Goal: Transaction & Acquisition: Download file/media

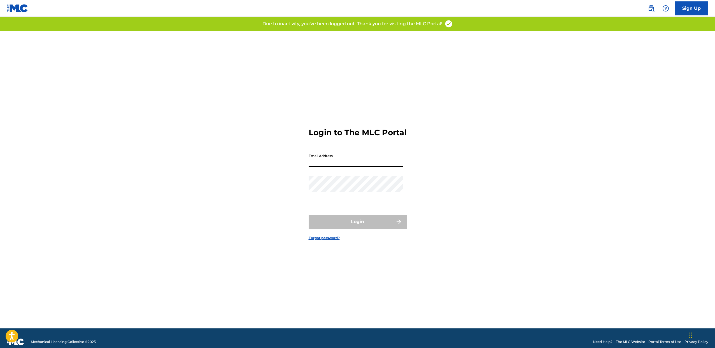
click at [370, 164] on input "Email Address" at bounding box center [356, 159] width 95 height 16
type input "[PERSON_NAME][EMAIL_ADDRESS][DOMAIN_NAME]"
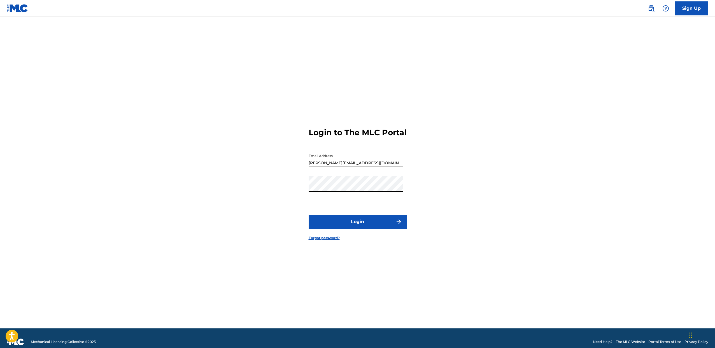
click at [361, 224] on button "Login" at bounding box center [358, 222] width 98 height 14
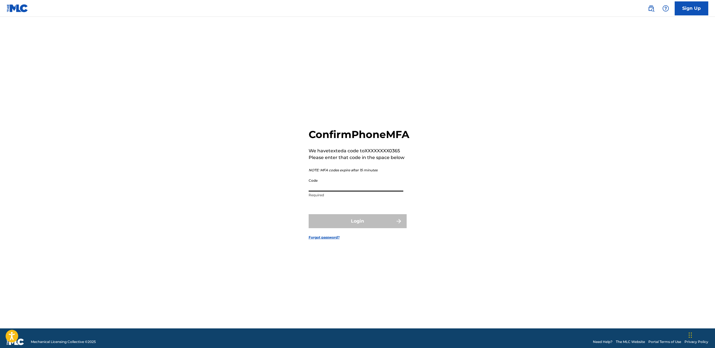
click at [348, 192] on input "Code" at bounding box center [356, 184] width 95 height 16
type input "618185"
click at [338, 228] on button "Login" at bounding box center [358, 221] width 98 height 14
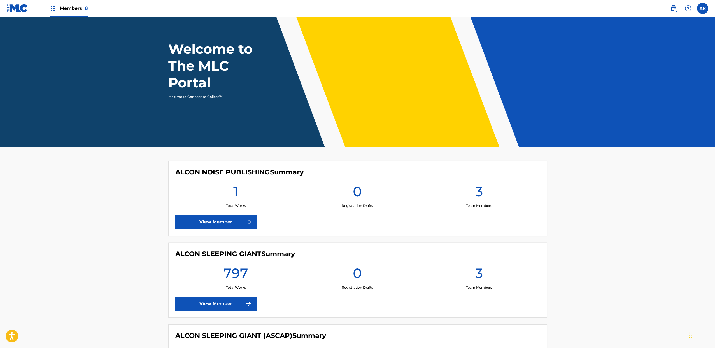
click at [235, 297] on link "View Member" at bounding box center [215, 304] width 81 height 14
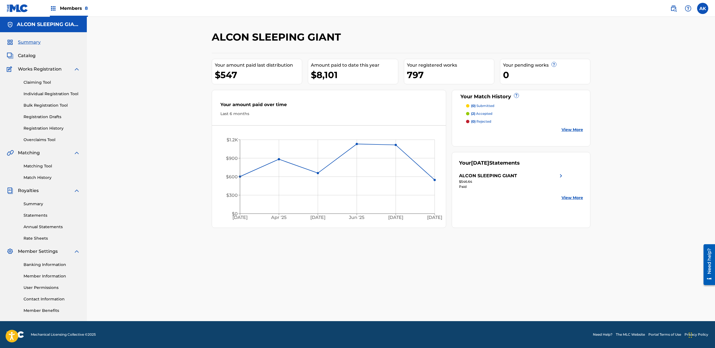
click at [45, 214] on link "Statements" at bounding box center [52, 216] width 57 height 6
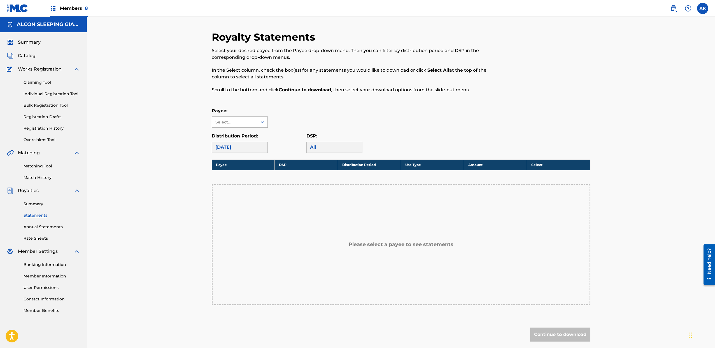
click at [256, 119] on div "Select..." at bounding box center [234, 122] width 45 height 11
click at [251, 132] on div "ALCON SLEEPING GIANT" at bounding box center [239, 138] width 55 height 21
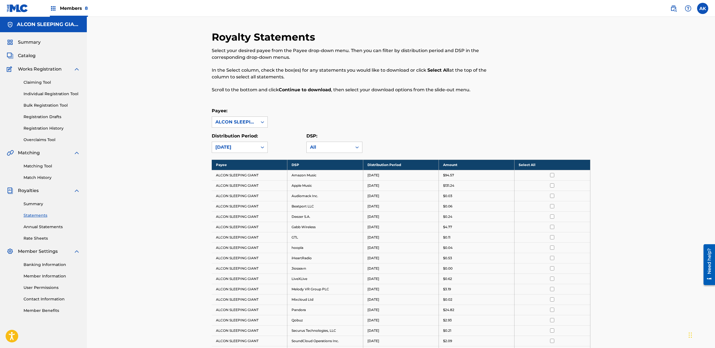
click at [561, 163] on th "Select All" at bounding box center [553, 165] width 76 height 10
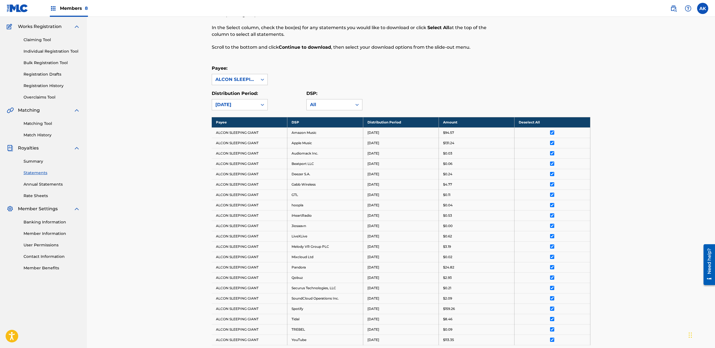
scroll to position [139, 0]
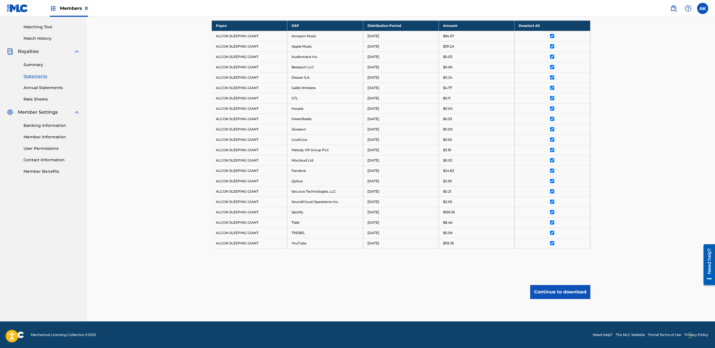
click at [573, 297] on button "Continue to download" at bounding box center [560, 292] width 60 height 14
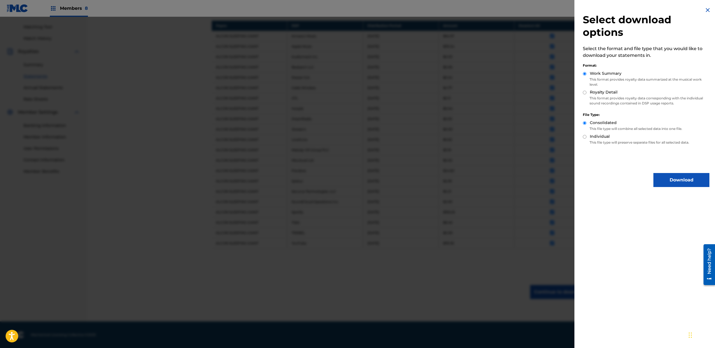
click at [597, 93] on label "Royalty Detail" at bounding box center [604, 92] width 28 height 6
click at [587, 93] on input "Royalty Detail" at bounding box center [585, 93] width 4 height 4
radio input "true"
click at [673, 182] on button "Download" at bounding box center [682, 180] width 56 height 14
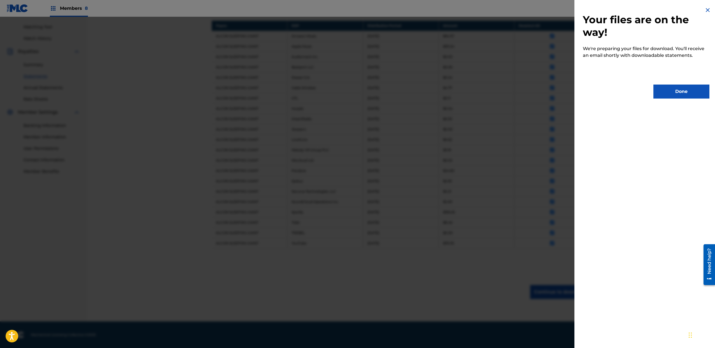
click at [672, 87] on button "Done" at bounding box center [682, 92] width 56 height 14
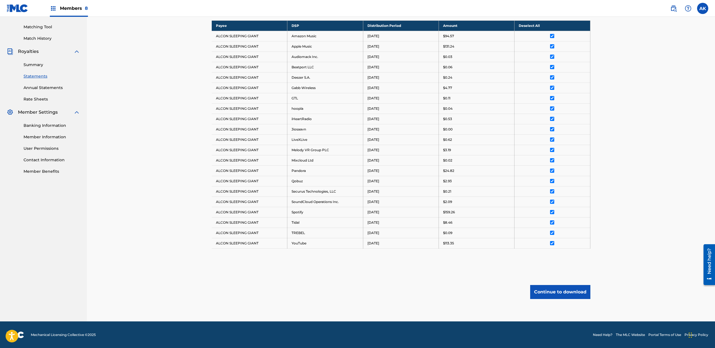
click at [37, 67] on link "Summary" at bounding box center [52, 65] width 57 height 6
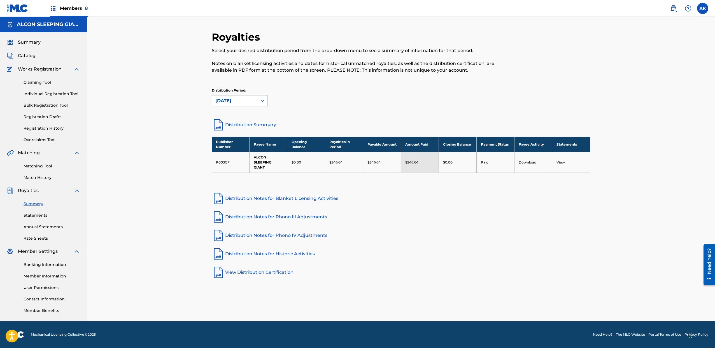
click at [525, 161] on link "Download" at bounding box center [528, 162] width 18 height 4
click at [366, 256] on link "Distribution Notes for Historic Activities" at bounding box center [401, 253] width 379 height 13
click at [650, 82] on div "Royalties Select your desired distribution period from the drop-down menu to se…" at bounding box center [401, 169] width 628 height 305
